Goal: Transaction & Acquisition: Purchase product/service

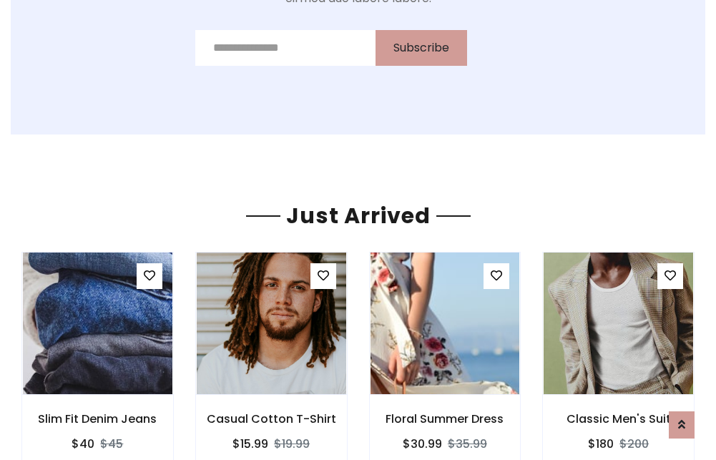
scroll to position [1496, 0]
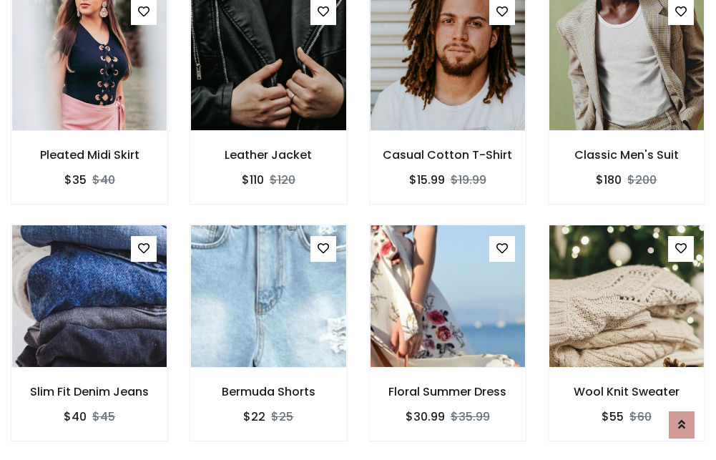
click at [358, 229] on div "Floral Summer Dress $30.99 $35.99" at bounding box center [447, 342] width 179 height 237
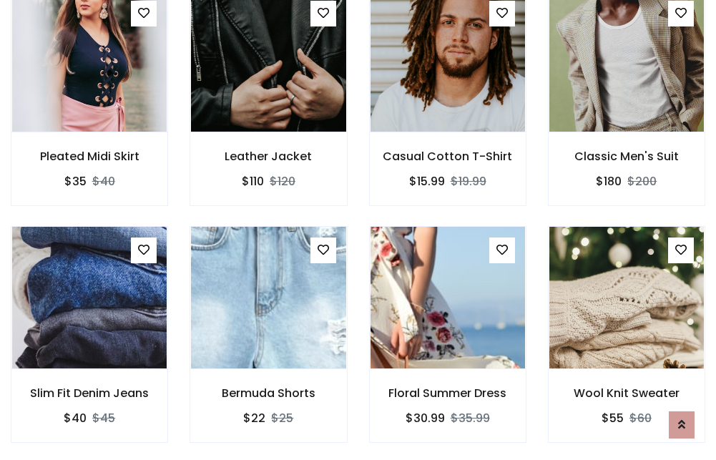
click at [358, 229] on div "Floral Summer Dress $30.99 $35.99" at bounding box center [447, 344] width 179 height 237
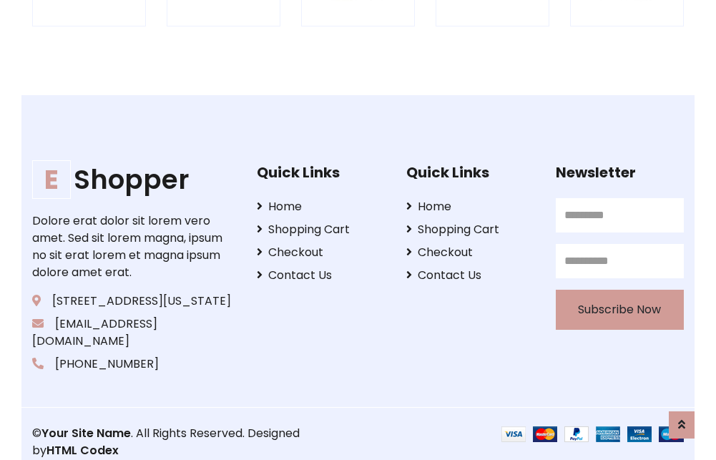
scroll to position [2722, 0]
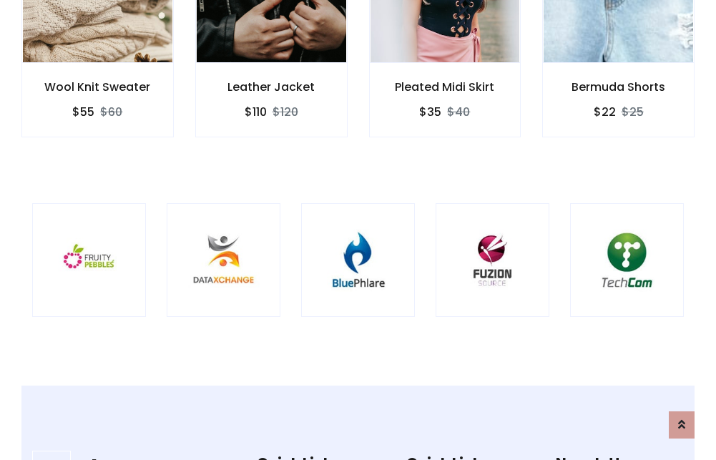
click at [357, 229] on img at bounding box center [358, 260] width 78 height 78
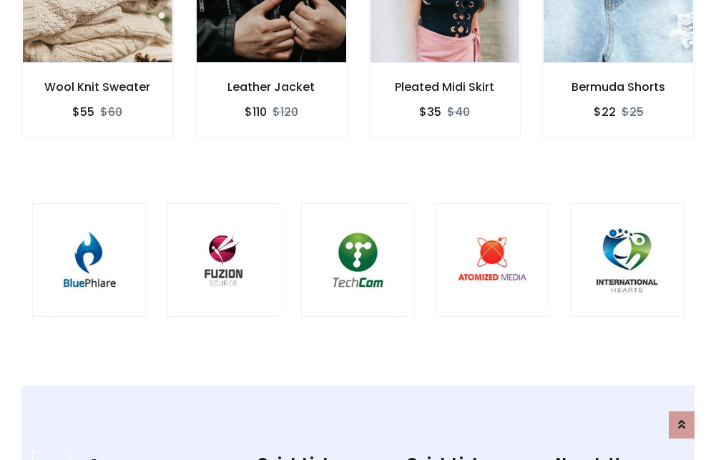
click at [357, 229] on img at bounding box center [358, 260] width 78 height 78
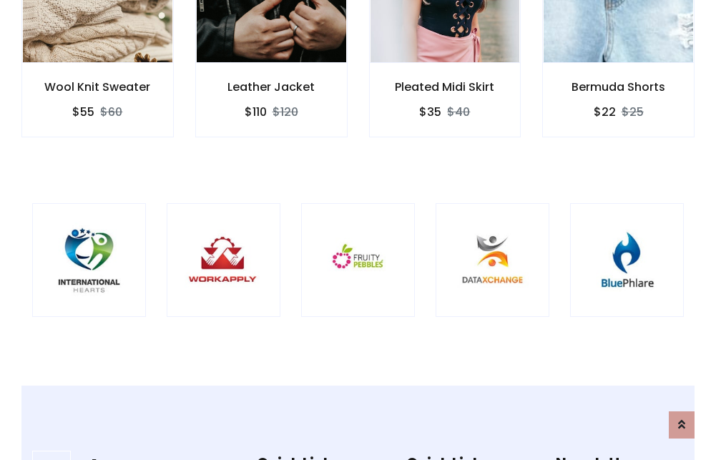
scroll to position [0, 0]
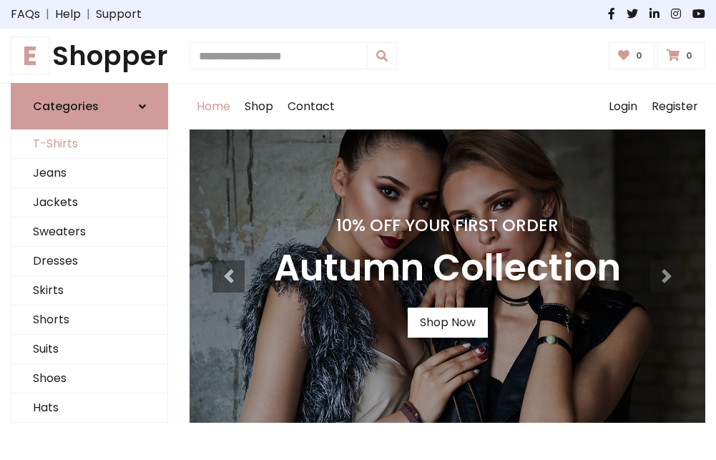
click at [89, 144] on link "T-Shirts" at bounding box center [89, 143] width 156 height 29
click at [89, 56] on h1 "E Shopper" at bounding box center [89, 55] width 157 height 31
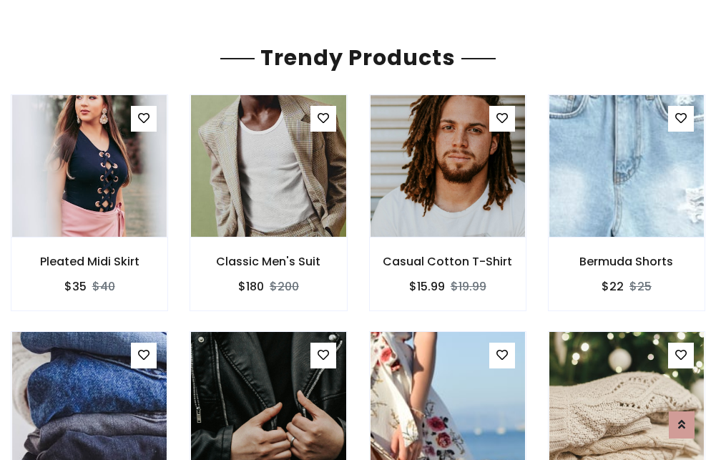
scroll to position [84, 0]
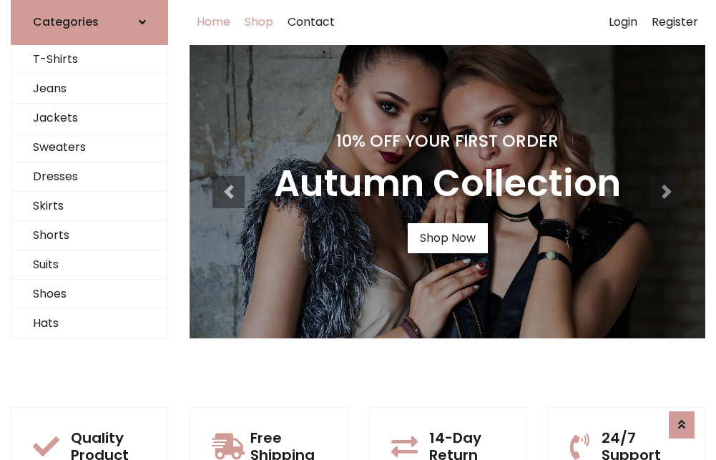
click at [260, 22] on link "Shop" at bounding box center [258, 22] width 43 height 46
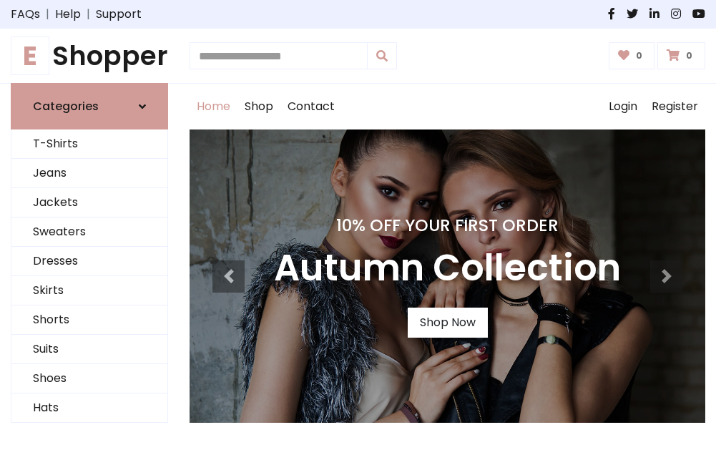
scroll to position [469, 0]
